Goal: Information Seeking & Learning: Understand process/instructions

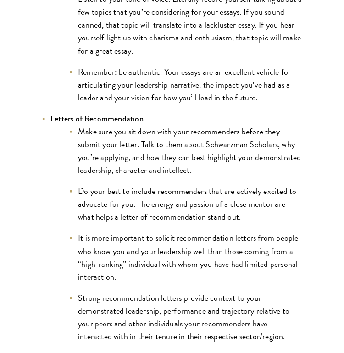
scroll to position [1343, 0]
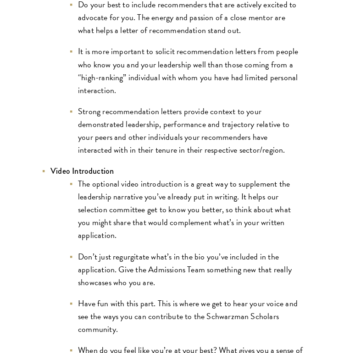
click at [103, 183] on li "The optional video introduction is a great way to supplement the leadership nar…" at bounding box center [186, 209] width 234 height 64
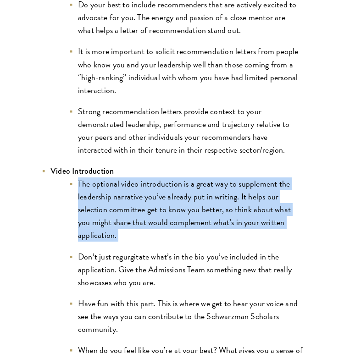
click at [103, 183] on li "The optional video introduction is a great way to supplement the leadership nar…" at bounding box center [186, 209] width 234 height 64
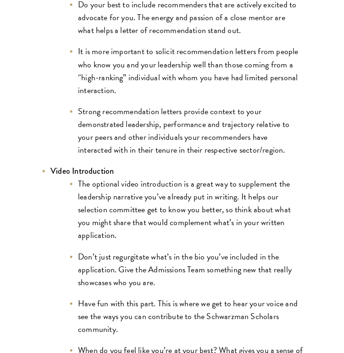
click at [103, 183] on li "The optional video introduction is a great way to supplement the leadership nar…" at bounding box center [186, 209] width 234 height 64
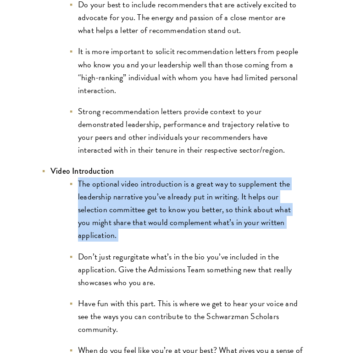
click at [103, 183] on li "The optional video introduction is a great way to supplement the leadership nar…" at bounding box center [186, 209] width 234 height 64
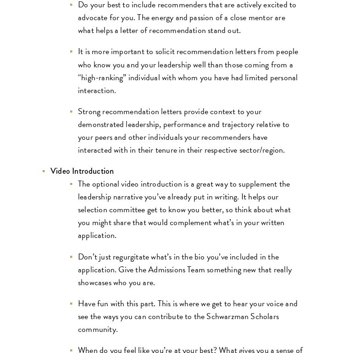
click at [103, 183] on li "The optional video introduction is a great way to supplement the leadership nar…" at bounding box center [186, 209] width 234 height 64
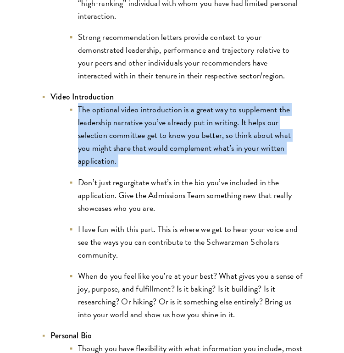
scroll to position [1418, 0]
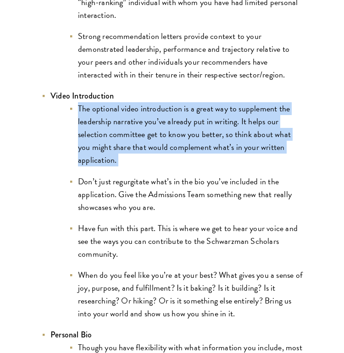
click at [243, 133] on li "The optional video introduction is a great way to supplement the leadership nar…" at bounding box center [186, 134] width 234 height 64
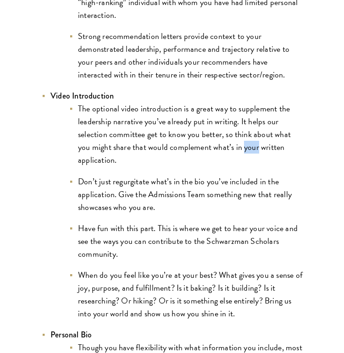
click at [243, 133] on li "The optional video introduction is a great way to supplement the leadership nar…" at bounding box center [186, 134] width 234 height 64
click at [280, 89] on li "Video Introduction The optional video introduction is a great way to supplement…" at bounding box center [171, 204] width 261 height 230
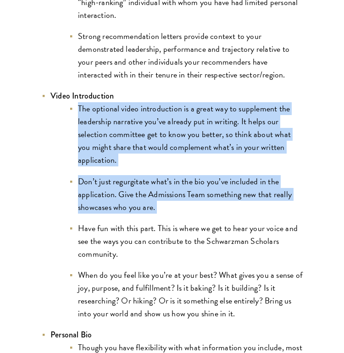
drag, startPoint x: 280, startPoint y: 85, endPoint x: 239, endPoint y: 195, distance: 117.6
click at [240, 195] on li "Video Introduction The optional video introduction is a great way to supplement…" at bounding box center [171, 204] width 261 height 230
click at [239, 195] on li "Don’t just regurgitate what’s in the bio you’ve included in the application. Gi…" at bounding box center [186, 194] width 234 height 38
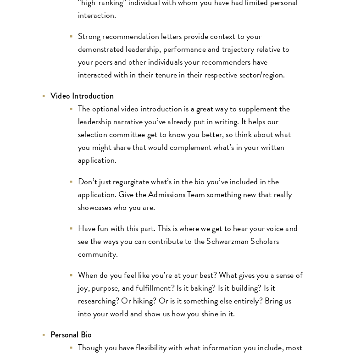
click at [239, 195] on li "Don’t just regurgitate what’s in the bio you’ve included in the application. Gi…" at bounding box center [186, 194] width 234 height 38
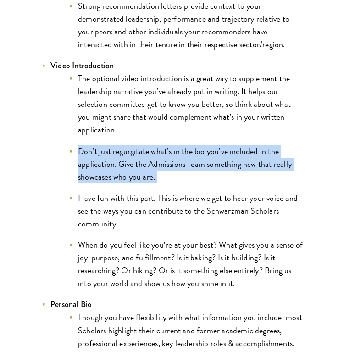
scroll to position [1455, 0]
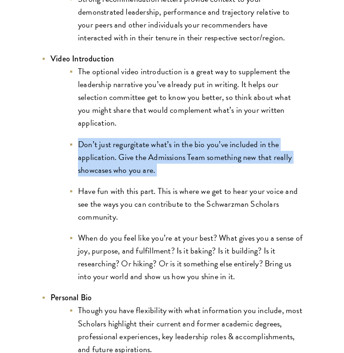
click at [239, 195] on li "Have fun with this part. This is where we get to hear your voice and see the wa…" at bounding box center [186, 204] width 234 height 38
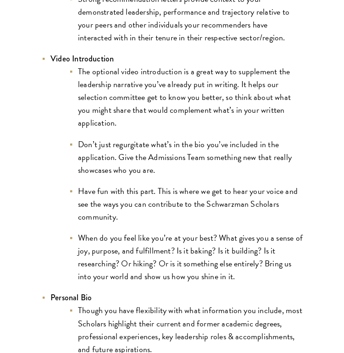
click at [239, 195] on li "Have fun with this part. This is where we get to hear your voice and see the wa…" at bounding box center [186, 204] width 234 height 38
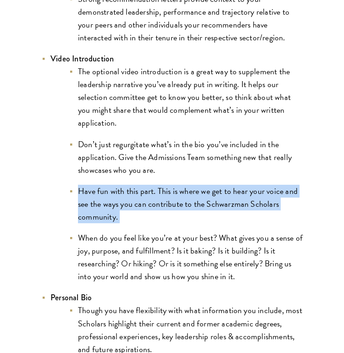
click at [239, 195] on li "Have fun with this part. This is where we get to hear your voice and see the wa…" at bounding box center [186, 204] width 234 height 38
drag, startPoint x: 282, startPoint y: 169, endPoint x: 258, endPoint y: 203, distance: 41.7
click at [258, 203] on ul "The optional video introduction is a great way to supplement the leadership nar…" at bounding box center [176, 174] width 252 height 218
click at [258, 203] on li "Have fun with this part. This is where we get to hear your voice and see the wa…" at bounding box center [186, 204] width 234 height 38
